Goal: Use online tool/utility: Utilize a website feature to perform a specific function

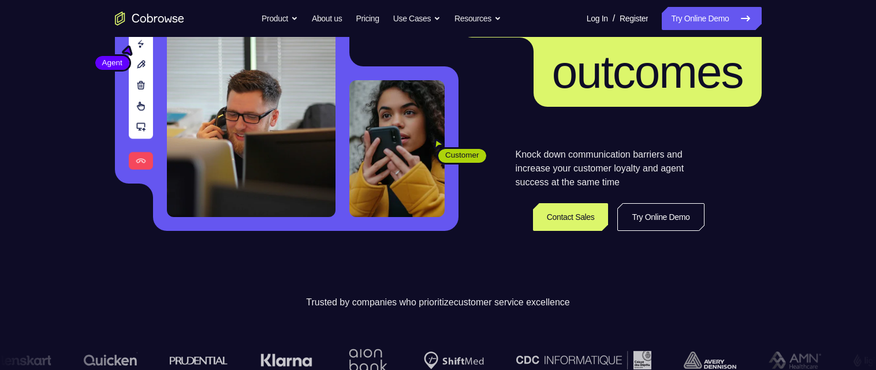
scroll to position [160, 0]
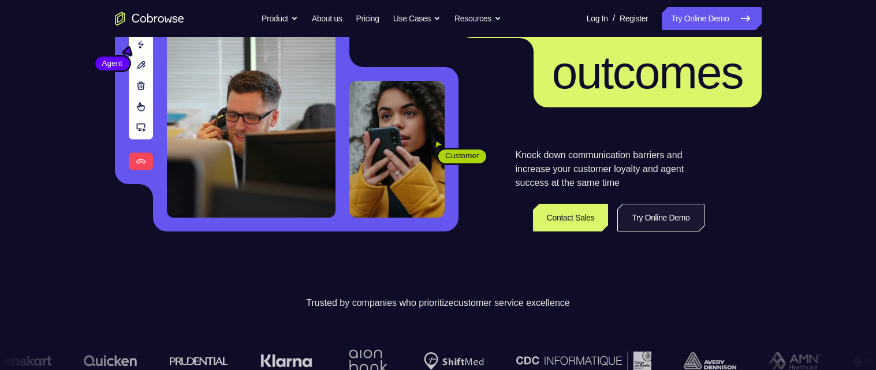
click at [666, 221] on link "Try Online Demo" at bounding box center [660, 218] width 87 height 28
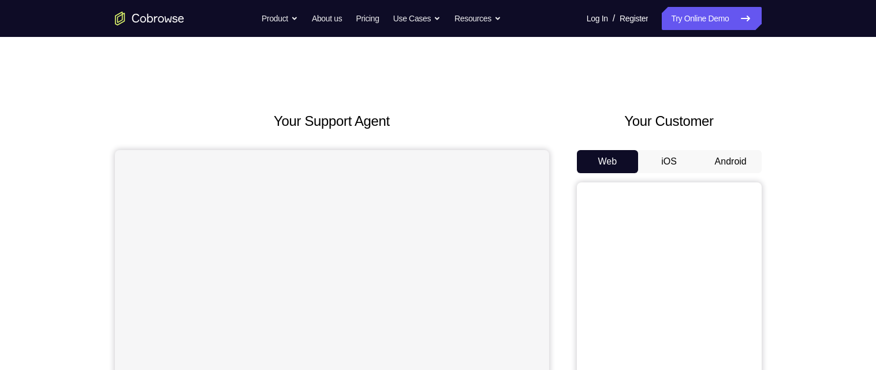
click at [715, 160] on button "Android" at bounding box center [731, 161] width 62 height 23
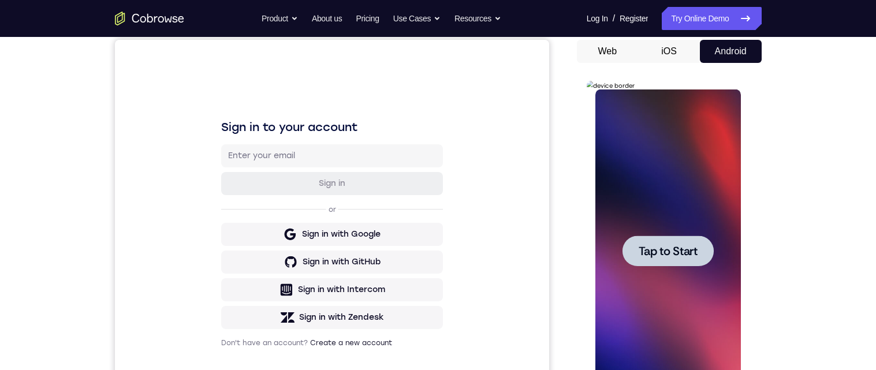
click at [683, 257] on span "Tap to Start" at bounding box center [667, 251] width 59 height 12
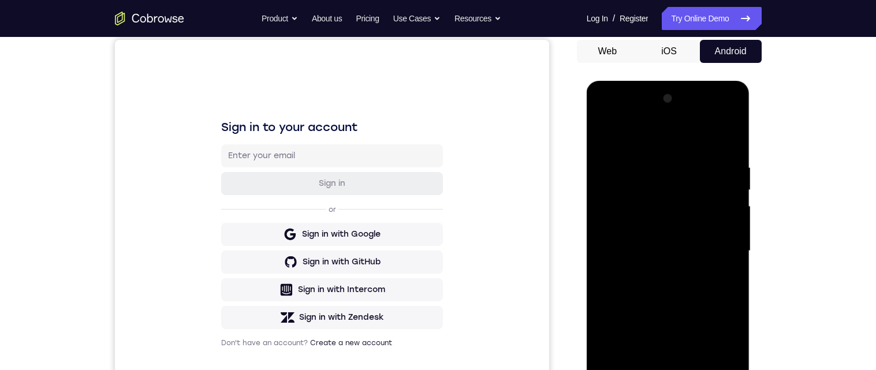
scroll to position [166, 0]
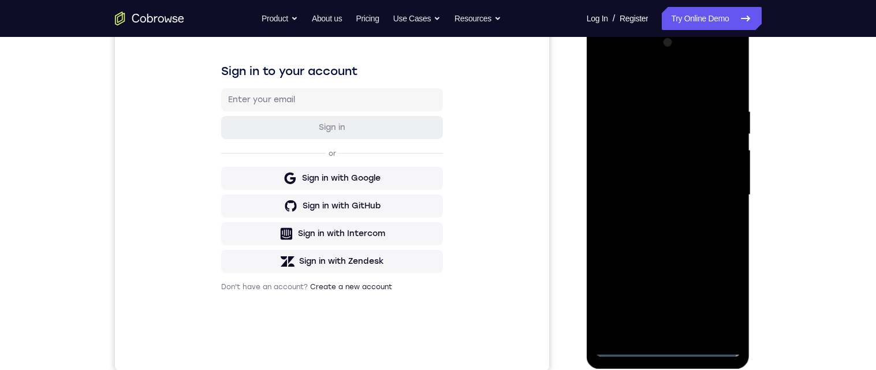
click at [668, 349] on div at bounding box center [667, 194] width 145 height 323
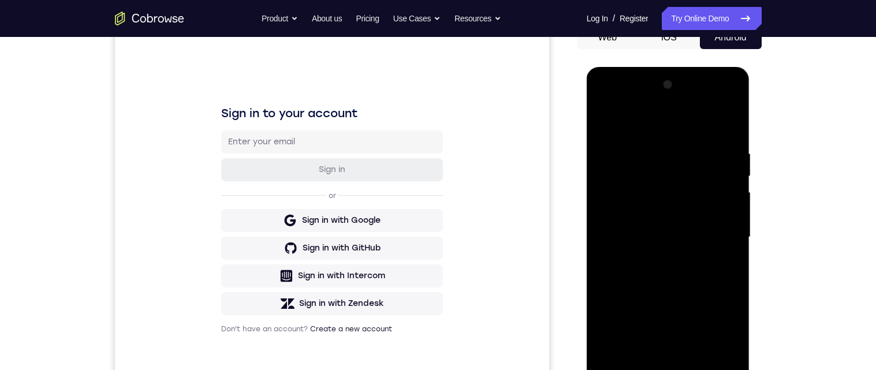
scroll to position [197, 0]
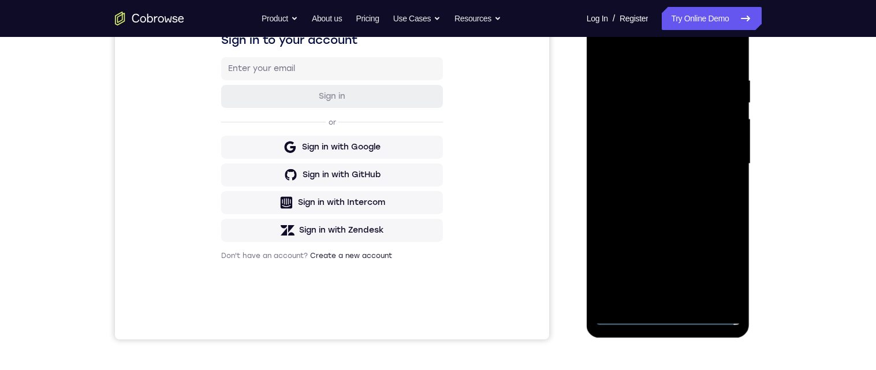
click at [718, 267] on div at bounding box center [667, 163] width 145 height 323
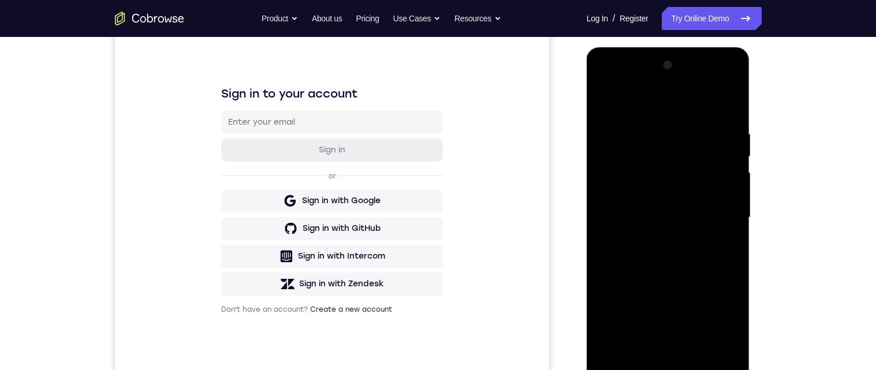
scroll to position [140, 0]
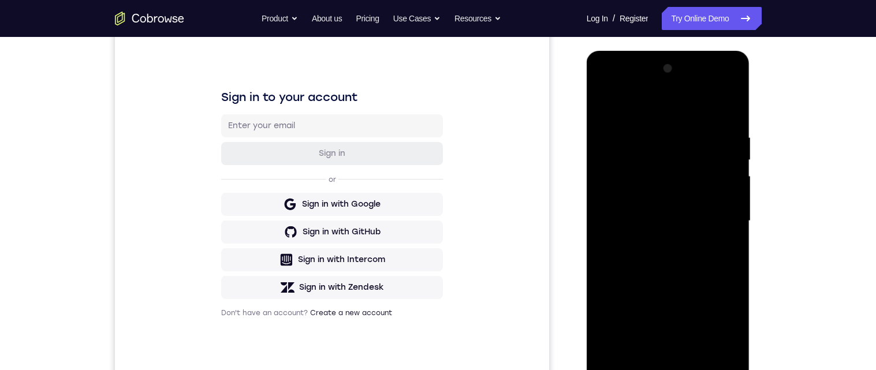
click at [675, 113] on div at bounding box center [667, 220] width 145 height 323
click at [712, 225] on div at bounding box center [667, 220] width 145 height 323
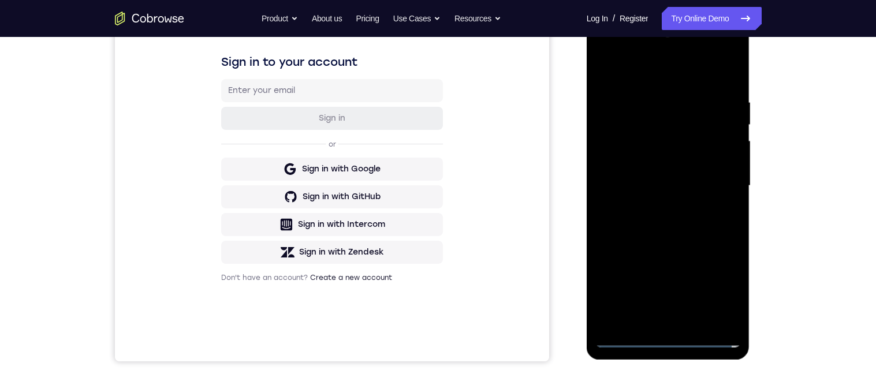
scroll to position [185, 0]
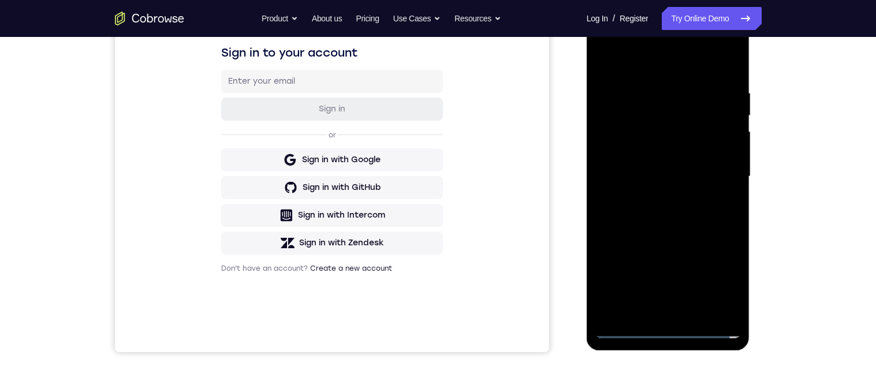
click at [647, 320] on div at bounding box center [667, 176] width 145 height 323
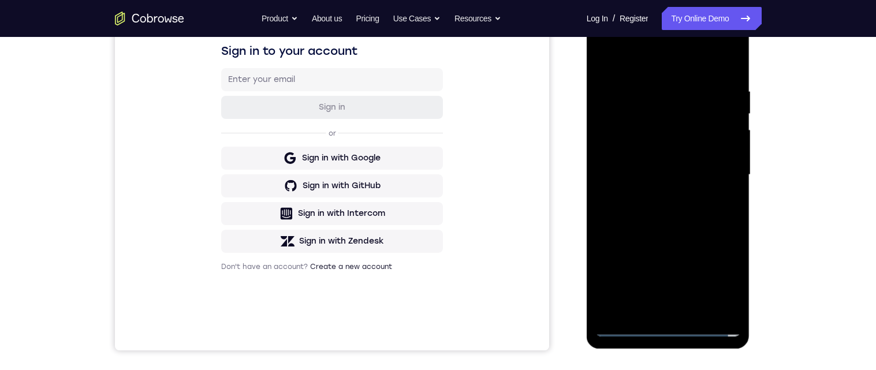
click at [657, 312] on div at bounding box center [667, 174] width 145 height 323
click at [691, 163] on div at bounding box center [667, 174] width 145 height 323
click at [693, 124] on div at bounding box center [667, 174] width 145 height 323
click at [681, 152] on div at bounding box center [667, 174] width 145 height 323
click at [696, 180] on div at bounding box center [667, 174] width 145 height 323
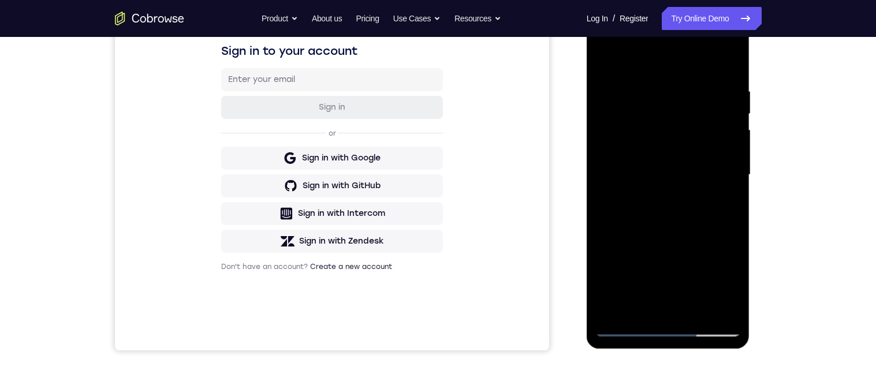
click at [689, 215] on div at bounding box center [667, 174] width 145 height 323
click at [670, 229] on div at bounding box center [667, 174] width 145 height 323
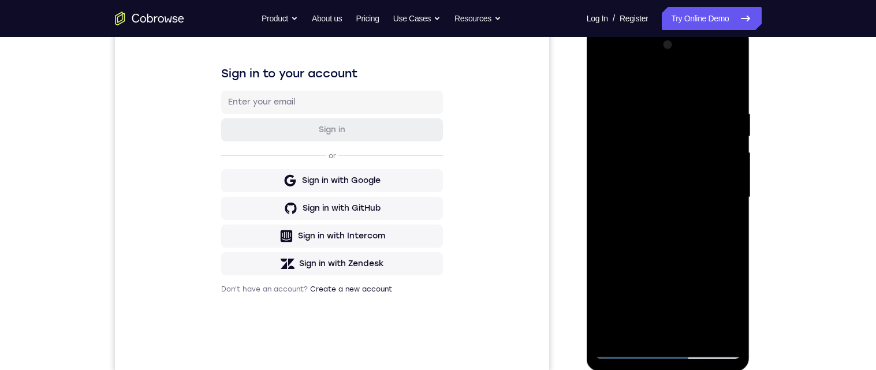
scroll to position [160, 0]
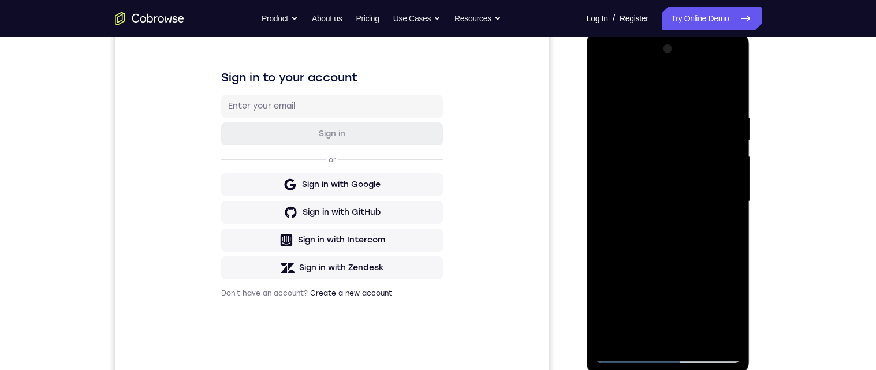
click at [644, 341] on div at bounding box center [667, 201] width 145 height 323
click at [675, 85] on div at bounding box center [667, 201] width 145 height 323
click at [733, 122] on div at bounding box center [667, 201] width 145 height 323
click at [682, 81] on div at bounding box center [667, 201] width 145 height 323
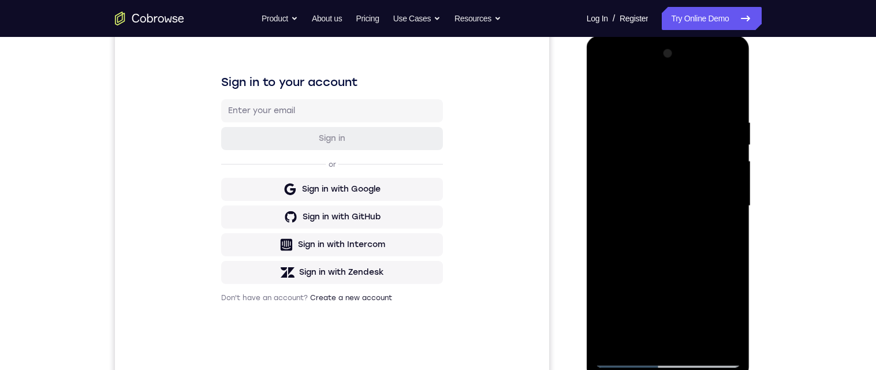
click at [732, 88] on div at bounding box center [667, 205] width 145 height 323
click at [609, 343] on div at bounding box center [667, 205] width 145 height 323
click at [652, 117] on div at bounding box center [667, 205] width 145 height 323
click at [647, 122] on div at bounding box center [667, 205] width 145 height 323
click at [731, 270] on div at bounding box center [667, 205] width 145 height 323
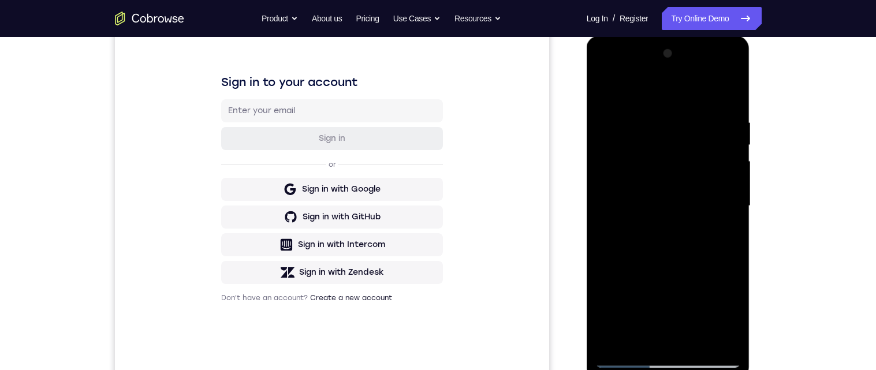
click at [718, 237] on div at bounding box center [667, 205] width 145 height 323
click at [733, 96] on div at bounding box center [667, 205] width 145 height 323
click at [711, 173] on div at bounding box center [667, 205] width 145 height 323
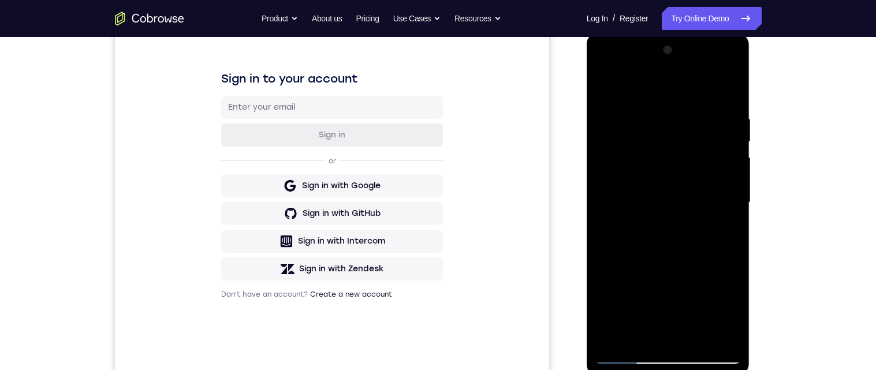
click at [734, 160] on div at bounding box center [667, 202] width 145 height 323
